Goal: Information Seeking & Learning: Learn about a topic

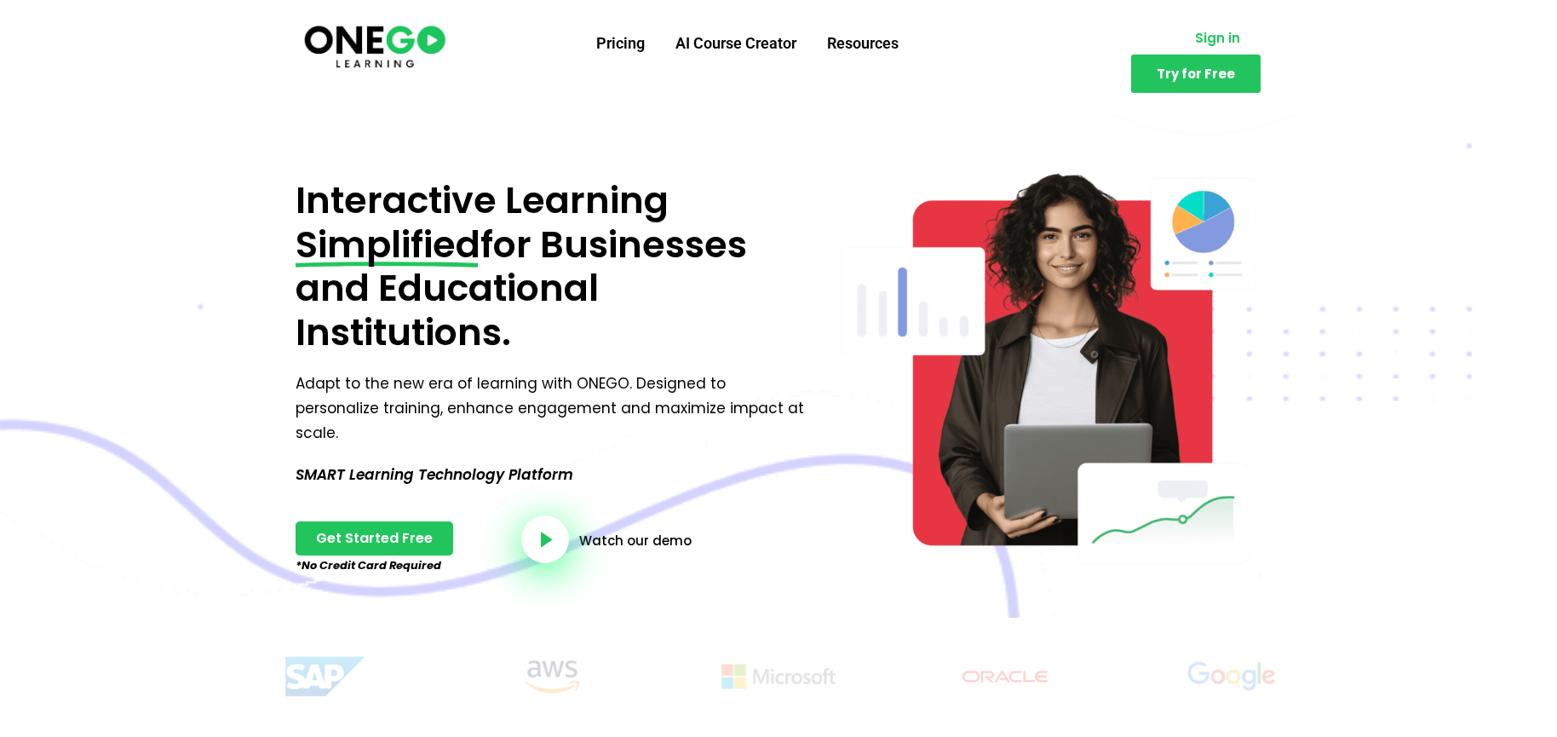
click at [1195, 37] on span "Sign in" at bounding box center [1217, 38] width 45 height 13
click at [558, 42] on ul "Pricing AI Course Creator Resources" at bounding box center [746, 43] width 563 height 44
click at [606, 51] on link "Pricing" at bounding box center [620, 43] width 79 height 44
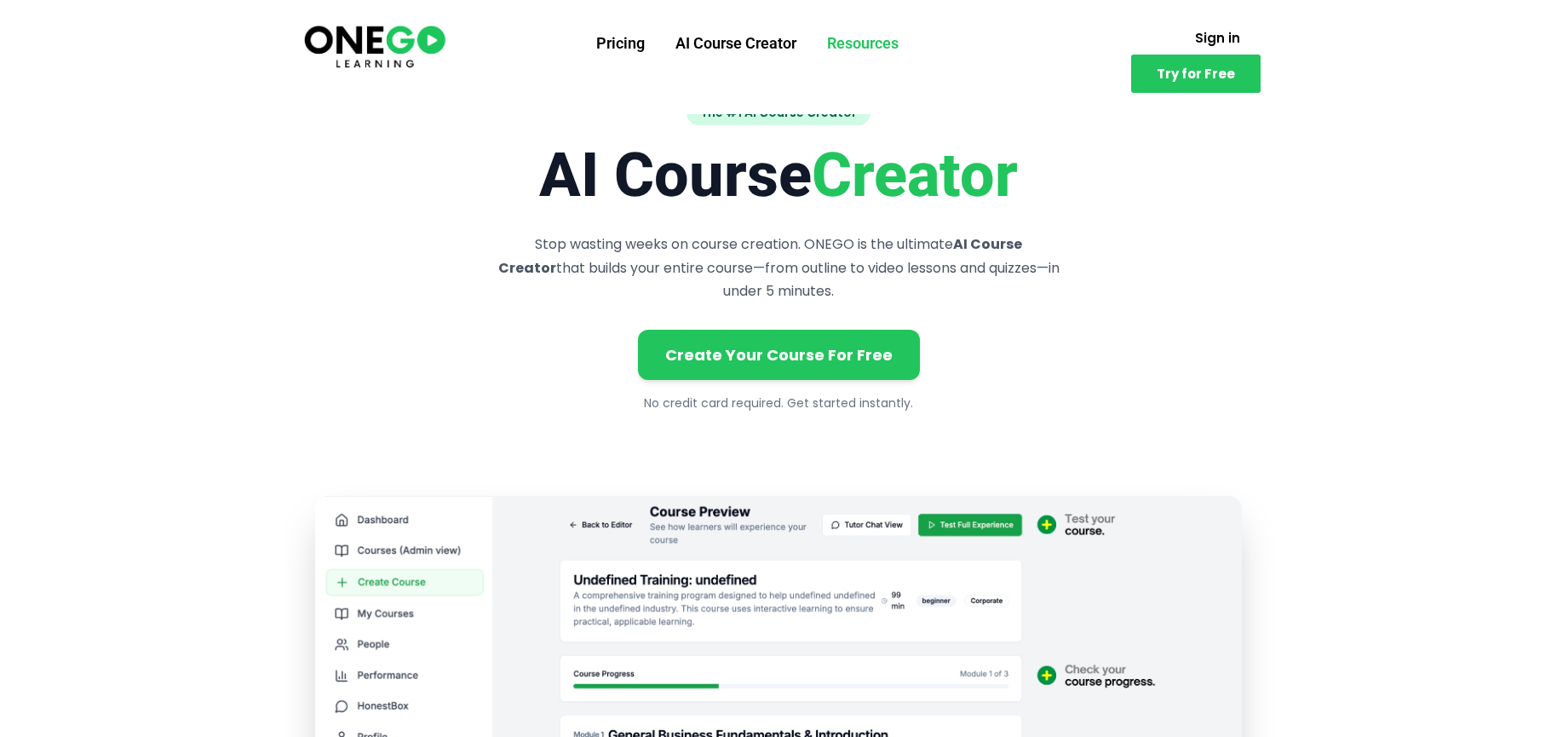
click at [871, 43] on link "Resources" at bounding box center [863, 43] width 102 height 44
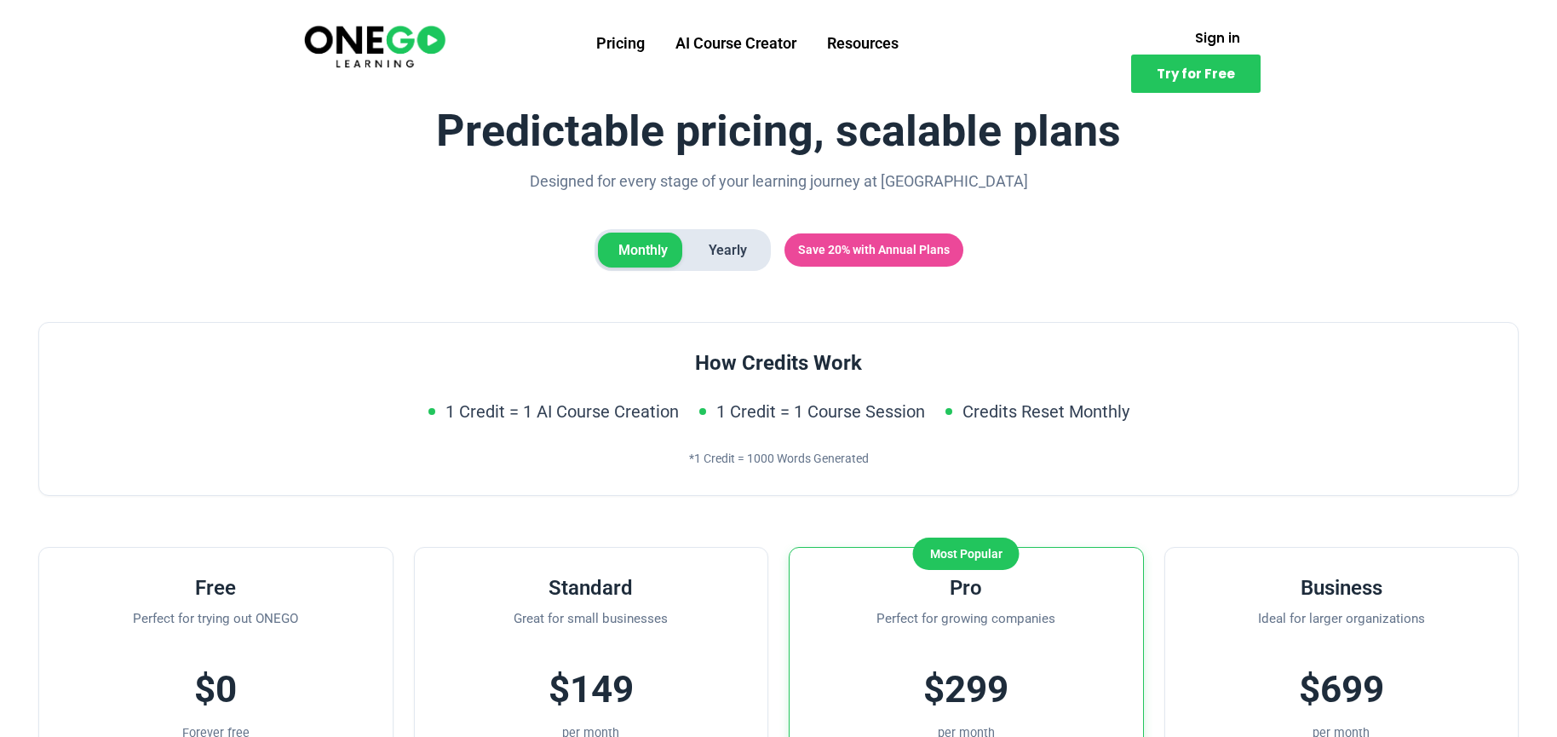
click at [395, 43] on img at bounding box center [375, 45] width 147 height 49
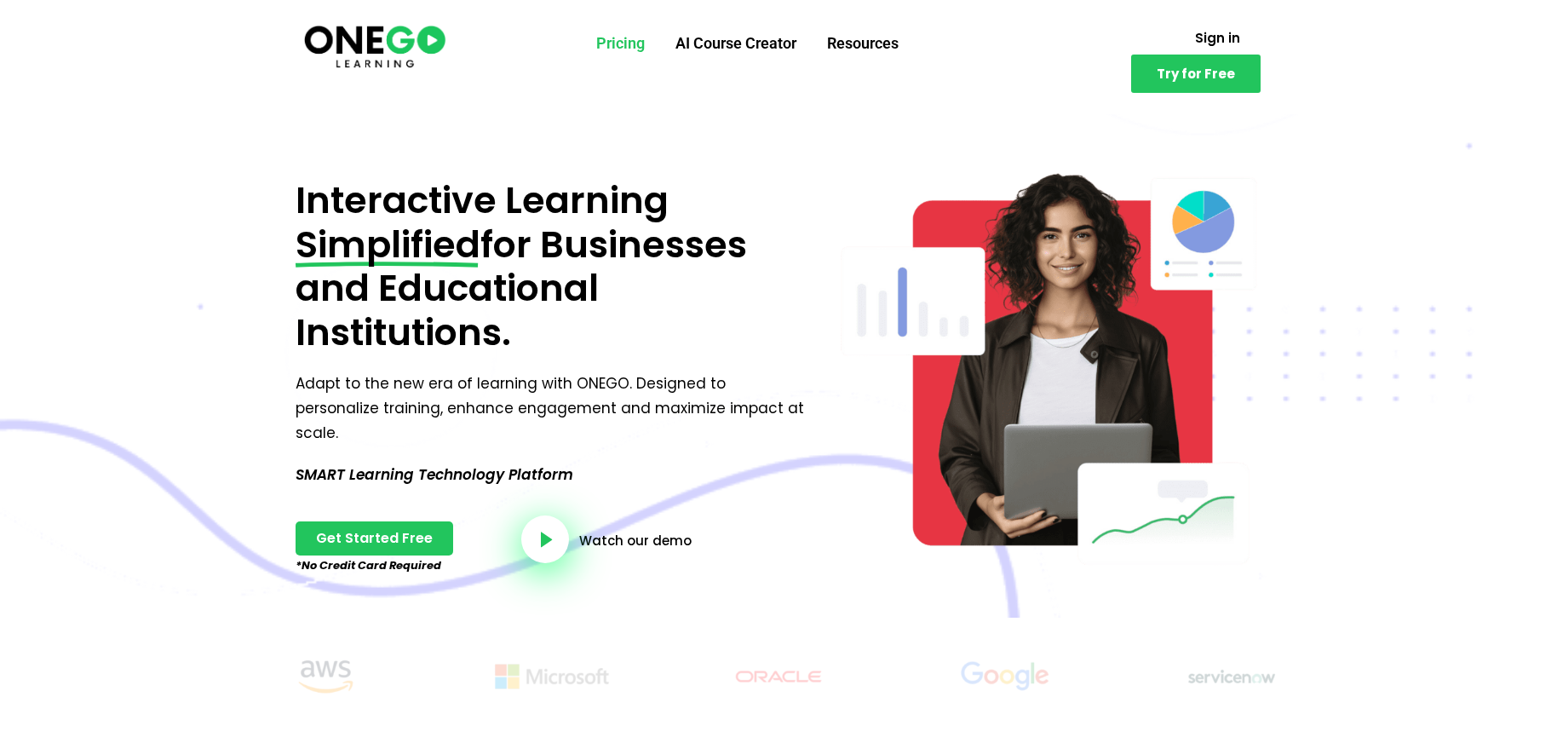
click at [646, 51] on link "Pricing" at bounding box center [620, 43] width 79 height 44
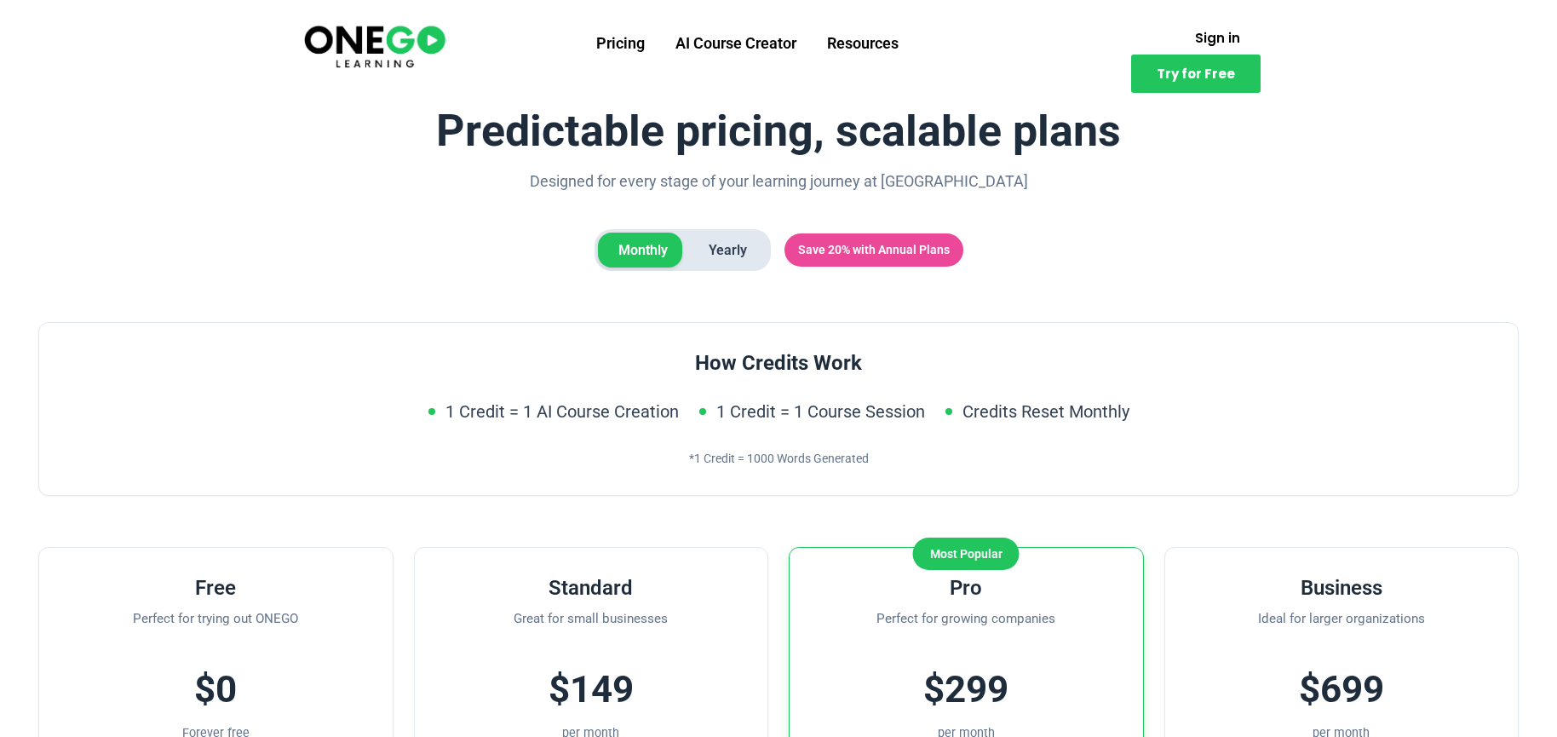
click at [390, 48] on img at bounding box center [375, 45] width 147 height 49
